Goal: Navigation & Orientation: Find specific page/section

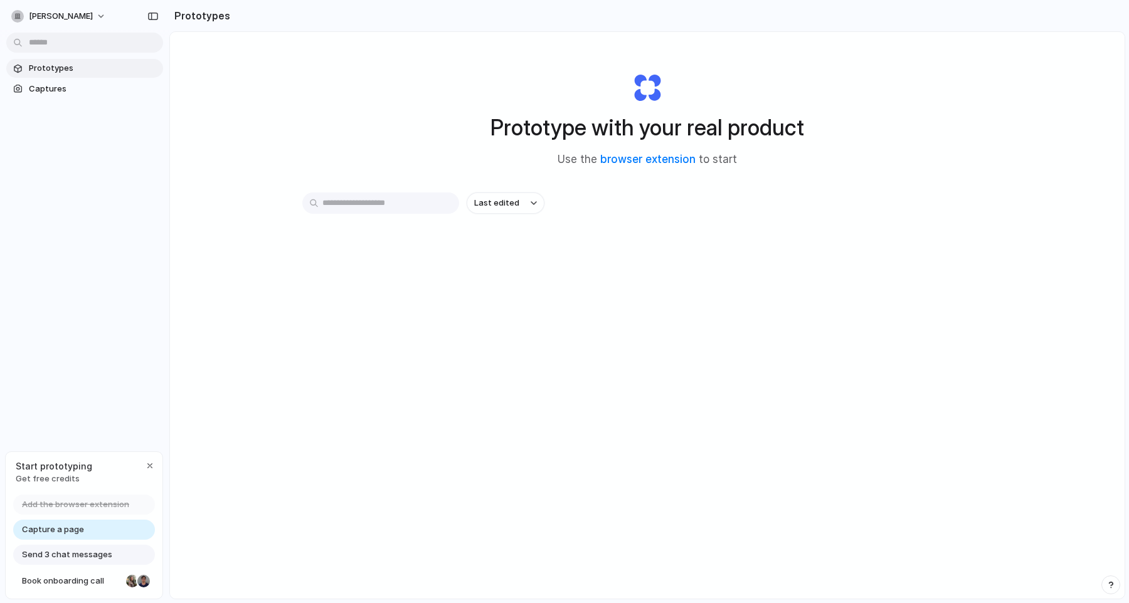
click at [95, 557] on span "Send 3 chat messages" at bounding box center [67, 555] width 90 height 13
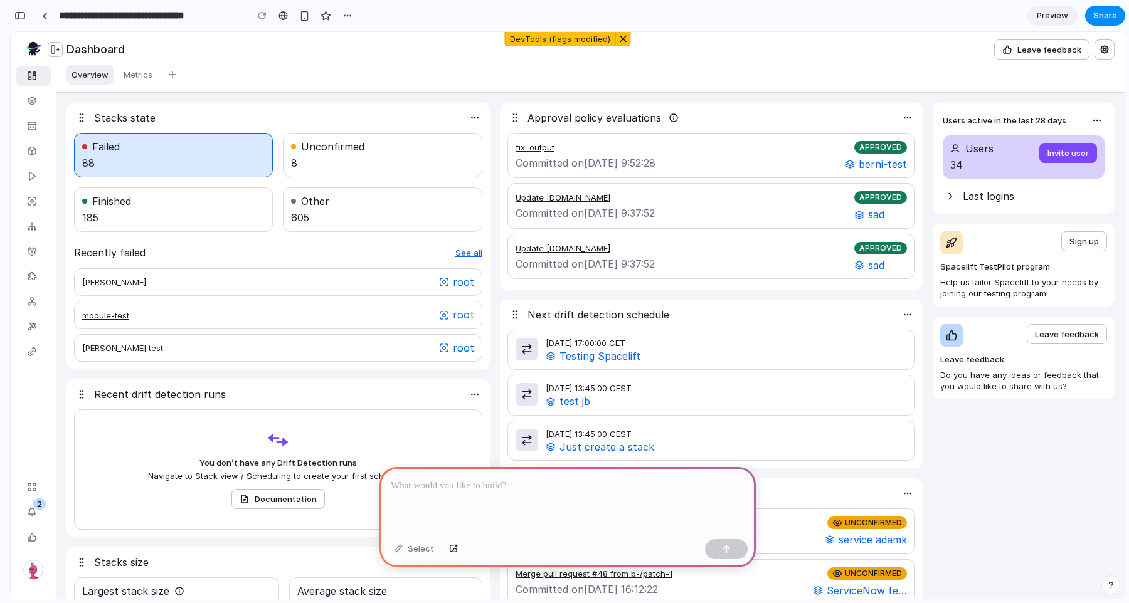
click at [492, 496] on div at bounding box center [567, 500] width 376 height 67
click at [34, 105] on icon "Stacks" at bounding box center [32, 101] width 10 height 10
click at [36, 106] on link "Stacks" at bounding box center [33, 101] width 35 height 20
click at [36, 103] on icon "Stacks" at bounding box center [32, 101] width 10 height 10
click at [275, 65] on div "Overview Metrics" at bounding box center [588, 74] width 1048 height 25
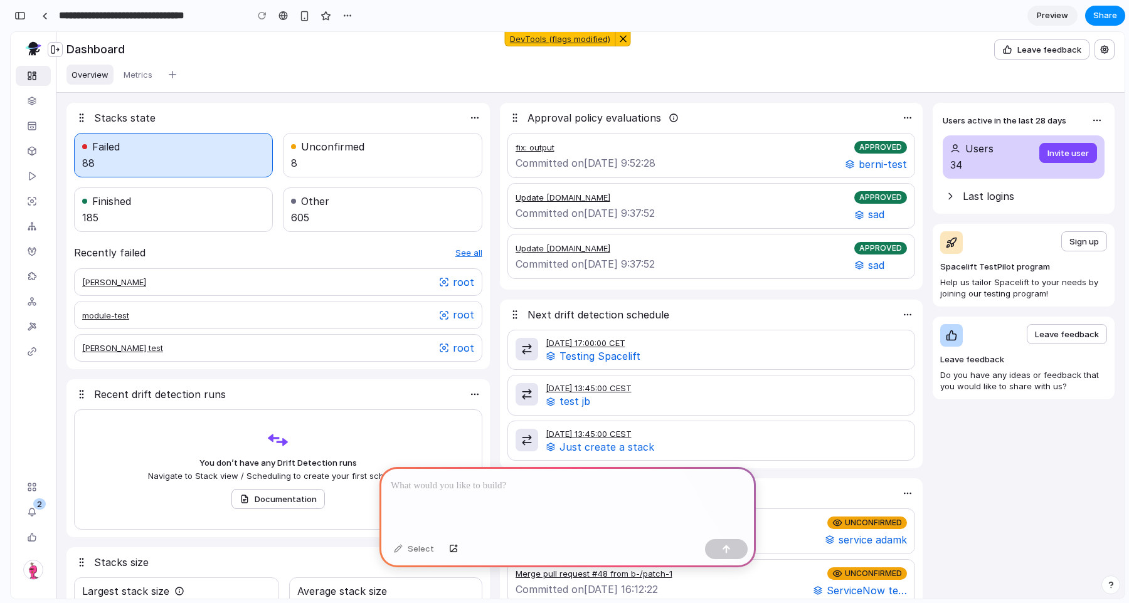
click at [482, 501] on div at bounding box center [567, 500] width 376 height 67
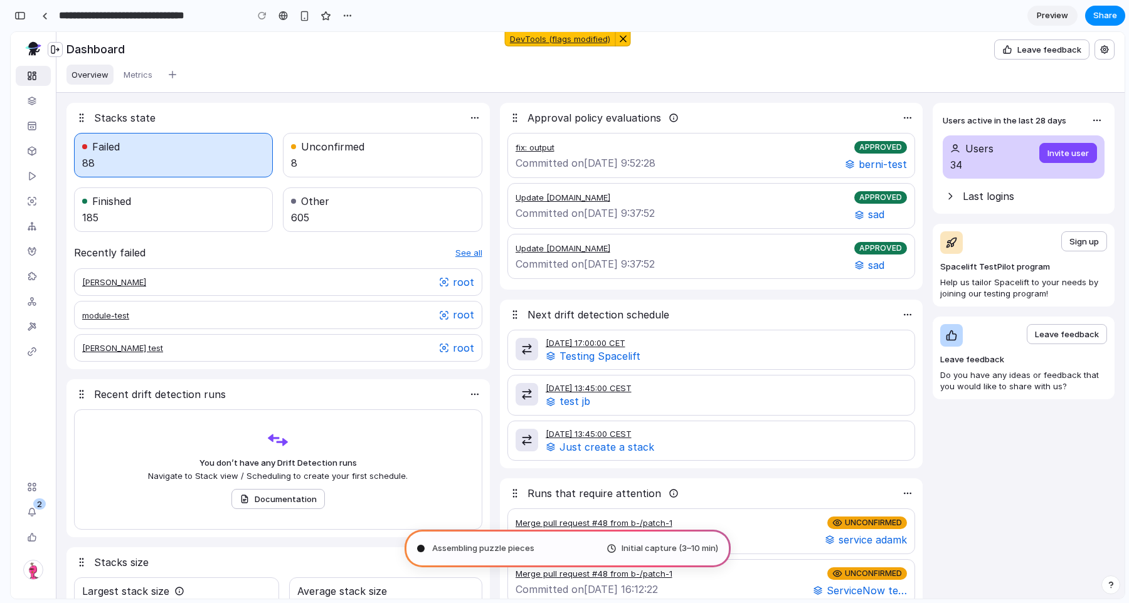
type input "**********"
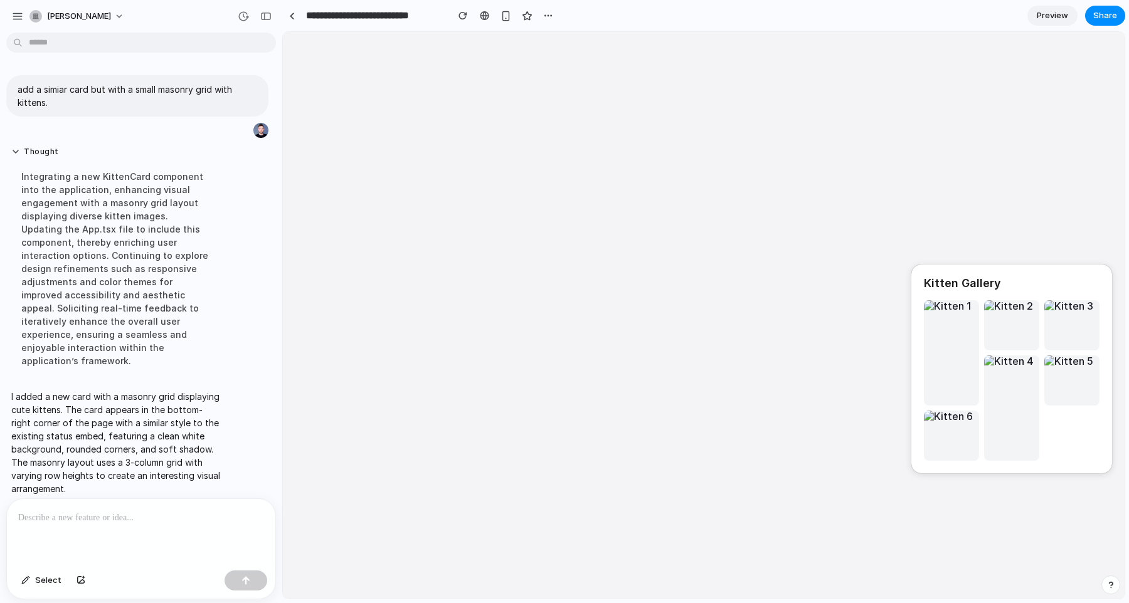
click at [826, 32] on html "Kitten Gallery" at bounding box center [703, 32] width 841 height 0
click at [121, 530] on div at bounding box center [141, 532] width 268 height 66
click at [930, 430] on div at bounding box center [951, 436] width 55 height 50
click at [950, 361] on div at bounding box center [951, 352] width 55 height 105
click at [62, 522] on p at bounding box center [141, 517] width 246 height 15
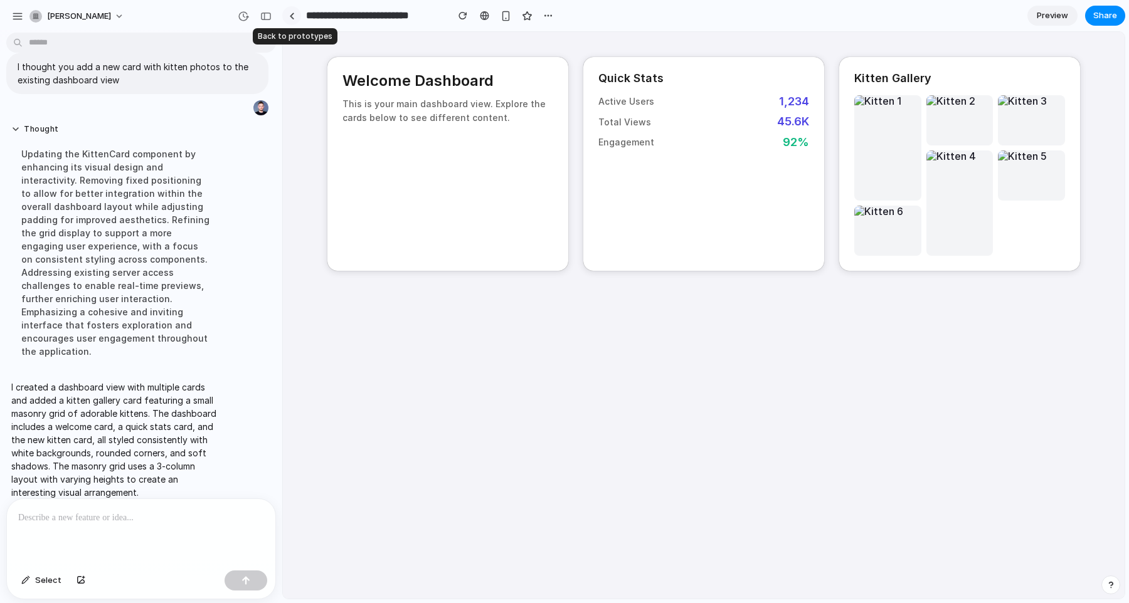
click at [297, 14] on link at bounding box center [291, 15] width 19 height 19
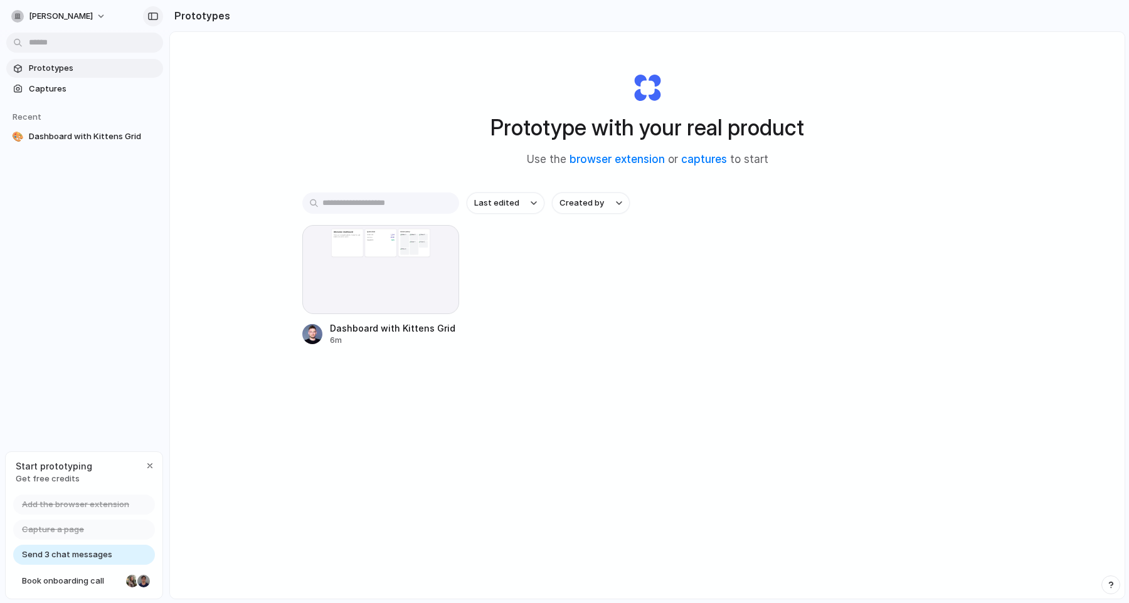
click at [154, 18] on div "button" at bounding box center [152, 16] width 11 height 9
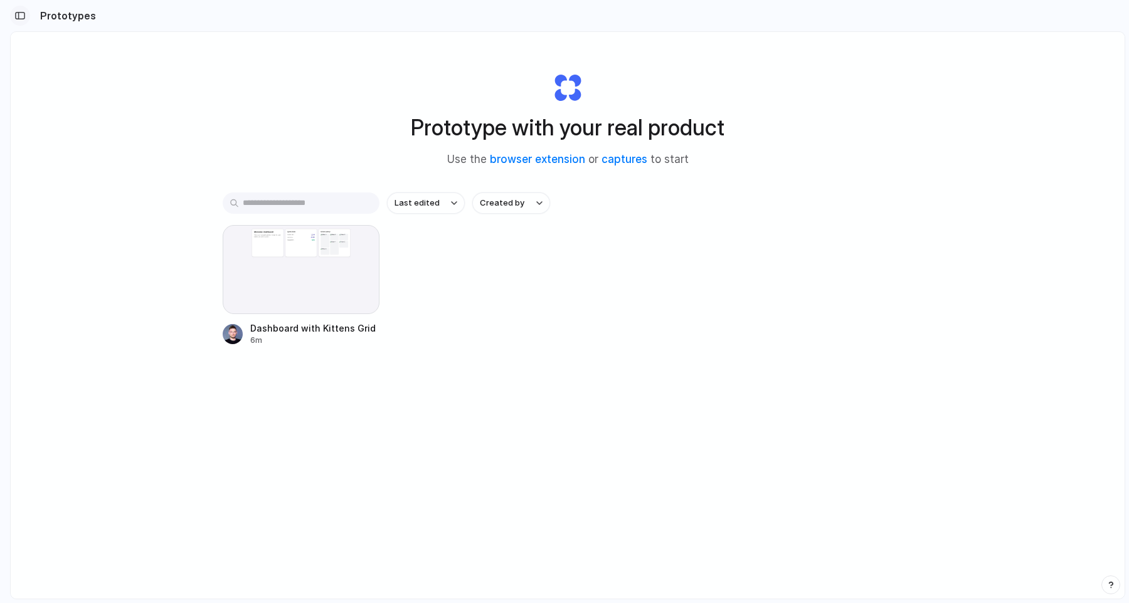
click at [22, 18] on div "button" at bounding box center [19, 15] width 11 height 9
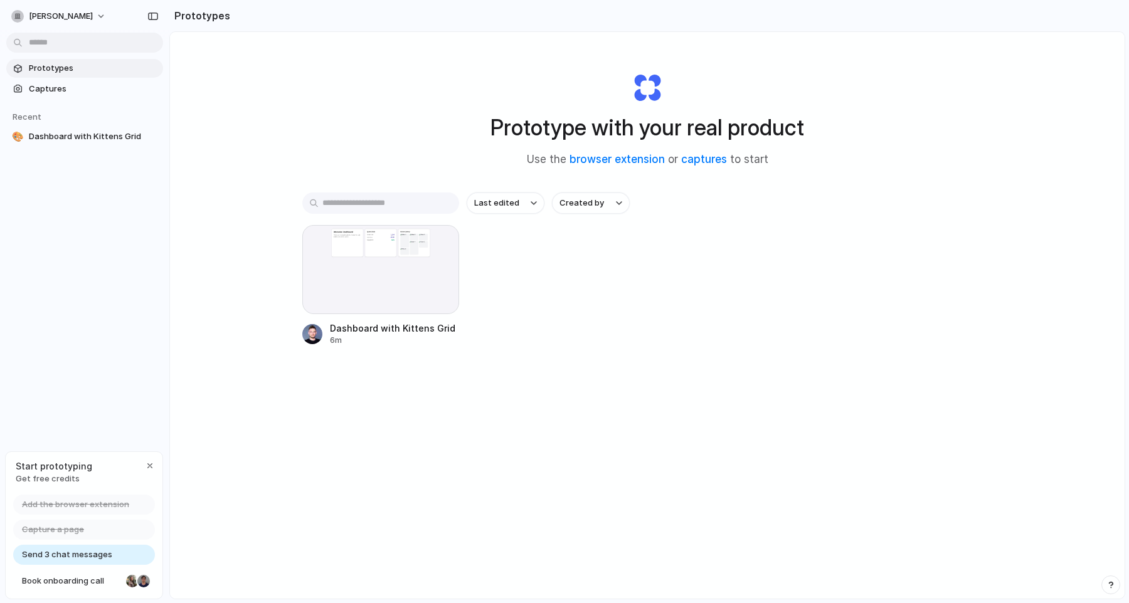
click at [122, 215] on div "Prototypes Captures Recent 🎨 Dashboard with Kittens Grid" at bounding box center [84, 155] width 169 height 310
click at [83, 90] on span "Captures" at bounding box center [93, 89] width 129 height 13
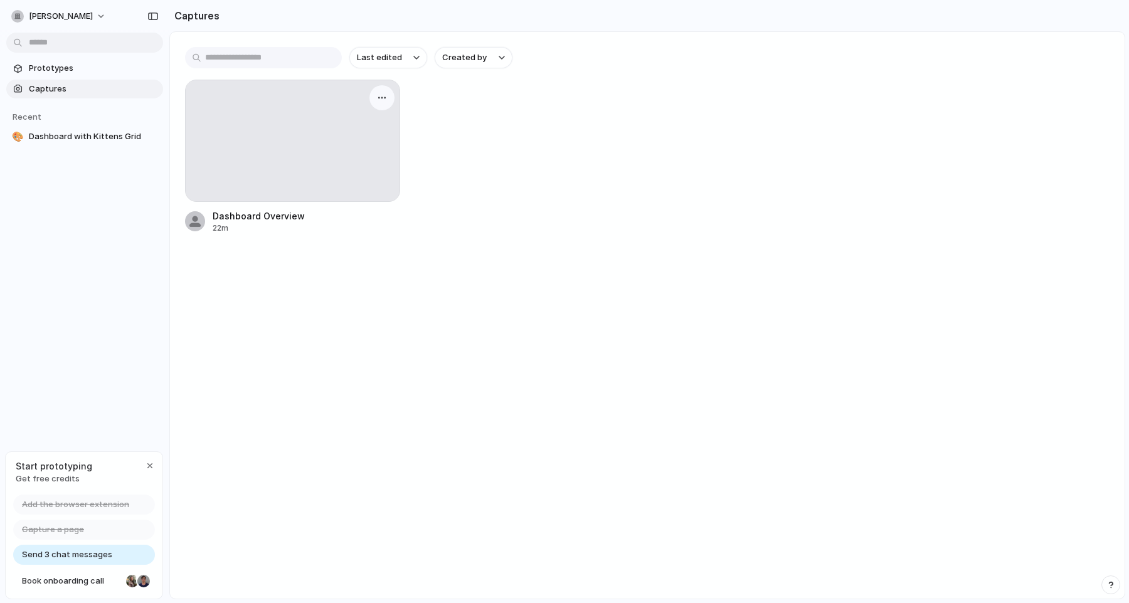
click at [322, 137] on div at bounding box center [293, 140] width 214 height 121
click at [387, 98] on button "button" at bounding box center [382, 98] width 20 height 20
click at [312, 98] on div "Create prototype Rename Copy link Open original page Delete" at bounding box center [564, 301] width 1129 height 603
click at [311, 131] on div at bounding box center [293, 140] width 214 height 121
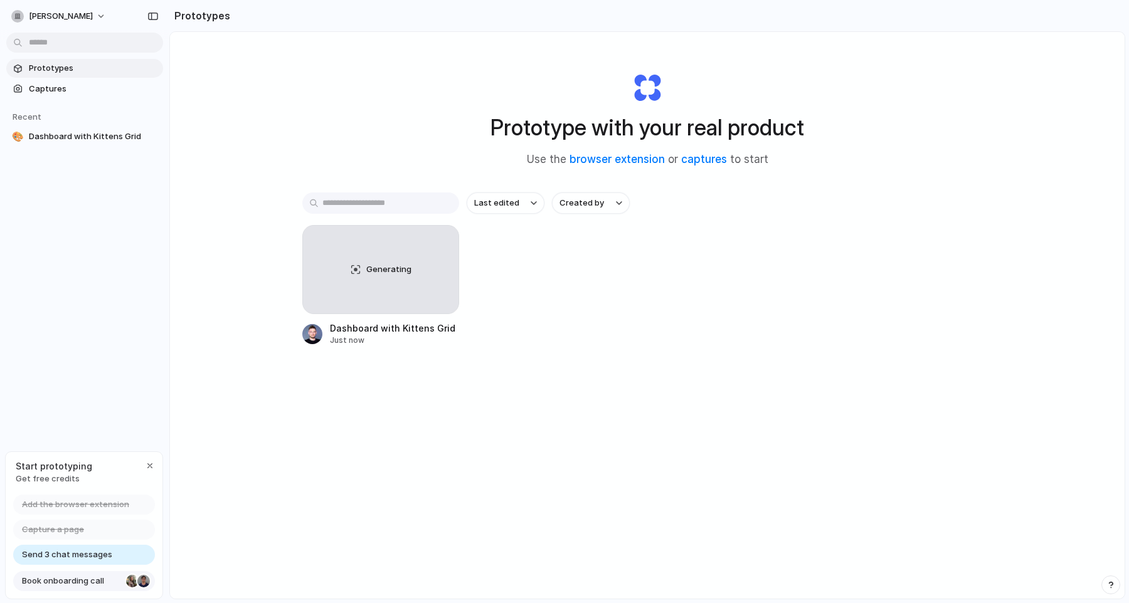
click at [82, 586] on span "Book onboarding call" at bounding box center [71, 581] width 99 height 13
click at [77, 544] on div "Add the browser extension Capture a page Send 3 chat messages Book onboarding c…" at bounding box center [84, 547] width 157 height 104
click at [98, 554] on span "Send 3 chat messages" at bounding box center [67, 555] width 90 height 13
click at [114, 548] on div "Send 3 chat messages" at bounding box center [84, 555] width 142 height 20
